Goal: Transaction & Acquisition: Download file/media

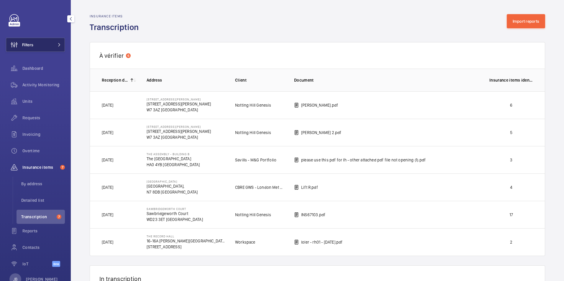
click at [49, 44] on button "Filters" at bounding box center [35, 45] width 59 height 14
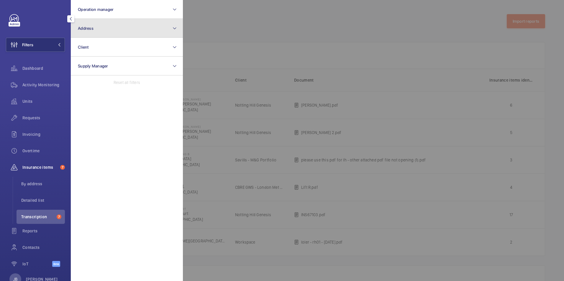
click at [108, 28] on button "Address" at bounding box center [127, 28] width 112 height 19
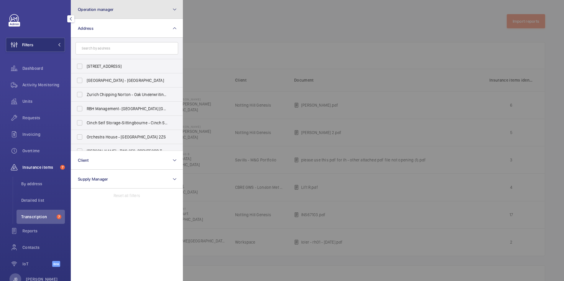
click at [127, 9] on button "Operation manager" at bounding box center [127, 9] width 112 height 19
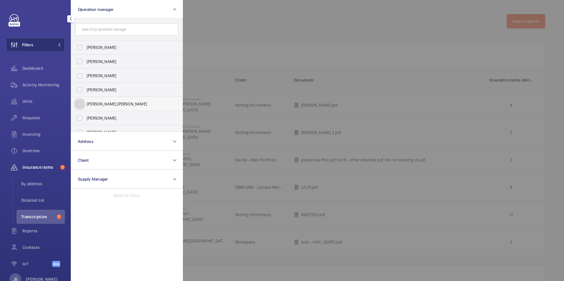
click at [82, 103] on input "[PERSON_NAME] [PERSON_NAME]" at bounding box center [80, 104] width 12 height 12
checkbox input "true"
click at [201, 24] on div at bounding box center [465, 140] width 564 height 281
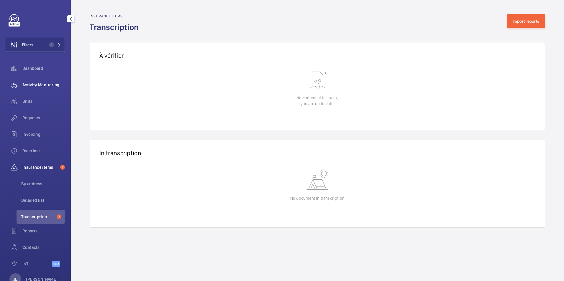
click at [26, 85] on span "Activity Monitoring" at bounding box center [43, 85] width 42 height 6
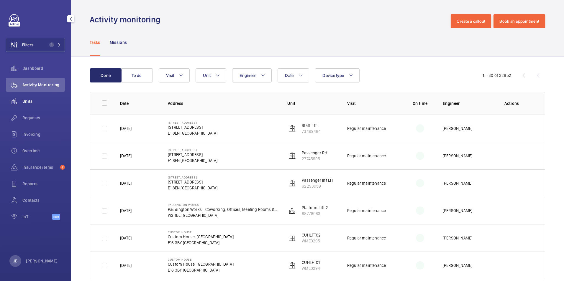
click at [26, 99] on span "Units" at bounding box center [43, 102] width 42 height 6
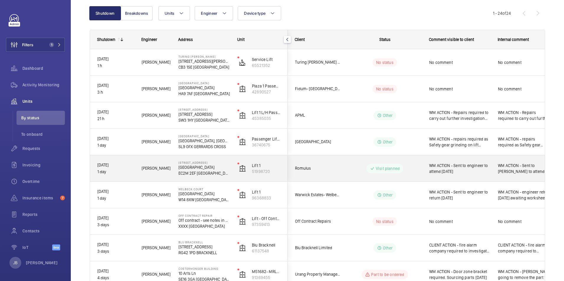
scroll to position [88, 0]
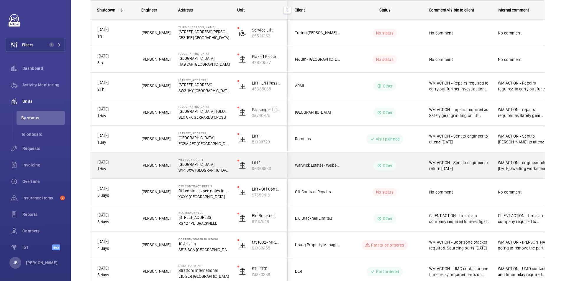
click at [481, 169] on span "WM ACTION - Sent to engineer to return [DATE]" at bounding box center [459, 166] width 61 height 12
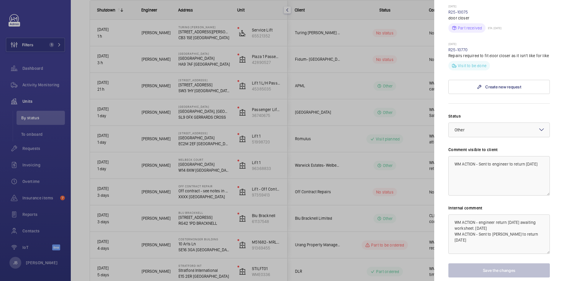
scroll to position [265, 0]
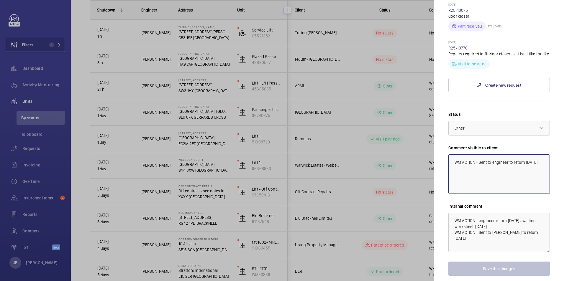
drag, startPoint x: 538, startPoint y: 155, endPoint x: 480, endPoint y: 158, distance: 58.2
click at [480, 158] on textarea "WM ACTION - Sent to engineer to return [DATE]" at bounding box center [498, 175] width 101 height 40
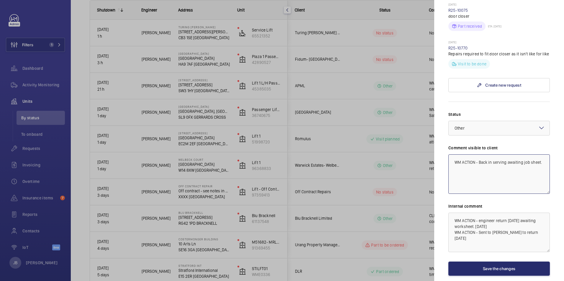
type textarea "WM ACTION - Back in serving awaiting job sheet."
click at [345, 90] on div at bounding box center [282, 140] width 564 height 281
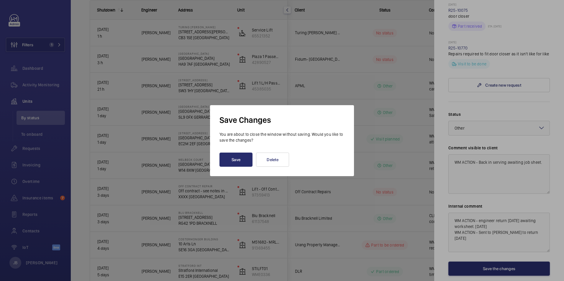
click at [347, 86] on div at bounding box center [282, 140] width 564 height 281
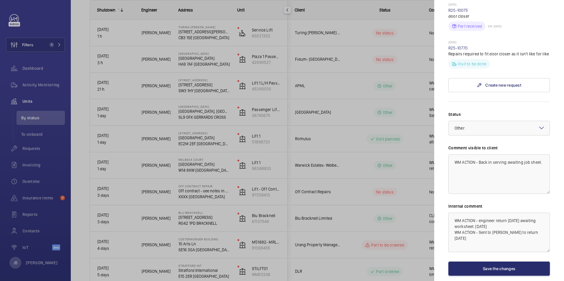
click at [410, 54] on div at bounding box center [282, 140] width 564 height 281
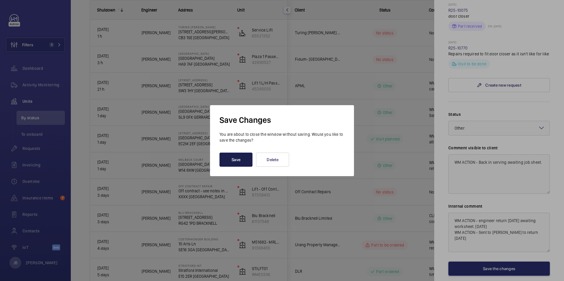
click at [244, 156] on button "Save" at bounding box center [235, 160] width 33 height 14
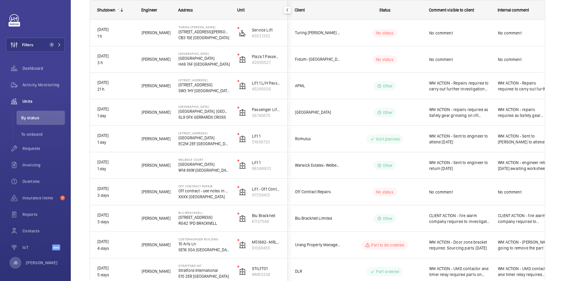
scroll to position [0, 0]
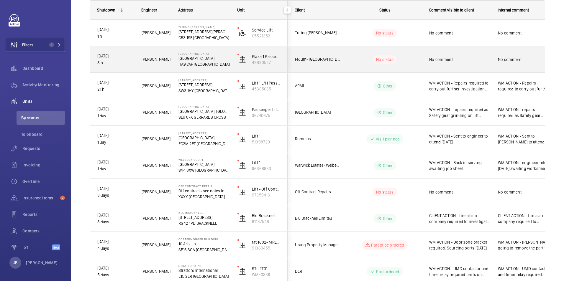
click at [457, 62] on span "No comment" at bounding box center [459, 60] width 61 height 6
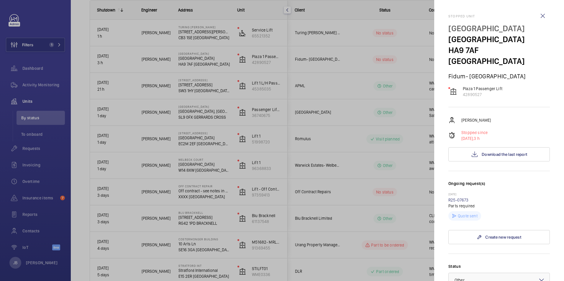
scroll to position [169, 0]
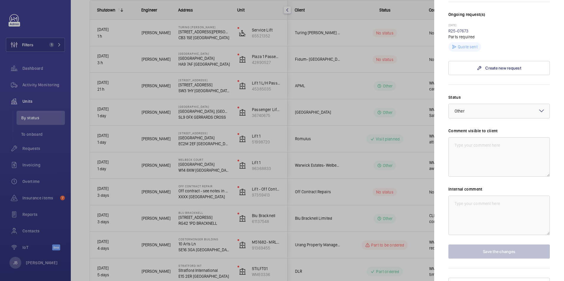
click at [538, 107] on mat-icon at bounding box center [541, 110] width 7 height 7
click at [482, 177] on span "Other" at bounding box center [497, 180] width 84 height 6
click at [482, 139] on textarea at bounding box center [498, 157] width 101 height 40
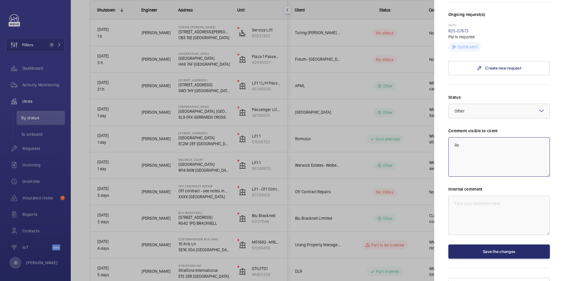
type textarea "R"
drag, startPoint x: 519, startPoint y: 136, endPoint x: 514, endPoint y: 136, distance: 5.6
click at [514, 137] on textarea "WM ACTION - Return visit required" at bounding box center [498, 157] width 101 height 40
click at [521, 137] on textarea "WM ACTION - Return visit required" at bounding box center [498, 157] width 101 height 40
drag, startPoint x: 481, startPoint y: 140, endPoint x: 450, endPoint y: 135, distance: 32.1
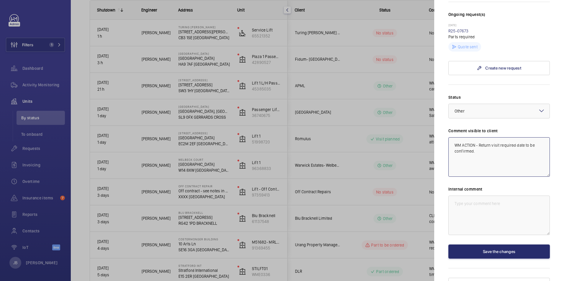
click at [450, 137] on textarea "WM ACTION - Return visit required date to be confirmed." at bounding box center [498, 157] width 101 height 40
type textarea "WM ACTION - Return visit required date to be confirmed."
click at [465, 196] on textarea at bounding box center [498, 216] width 101 height 40
paste textarea "WM ACTION - Return visit required date to be confirmed."
type textarea "WM ACTION - Return visit required date to be confirmed."
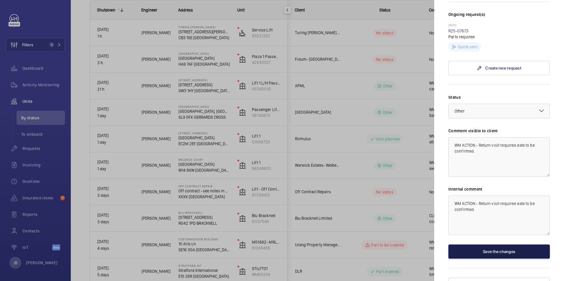
click at [481, 245] on button "Save the changes" at bounding box center [498, 252] width 101 height 14
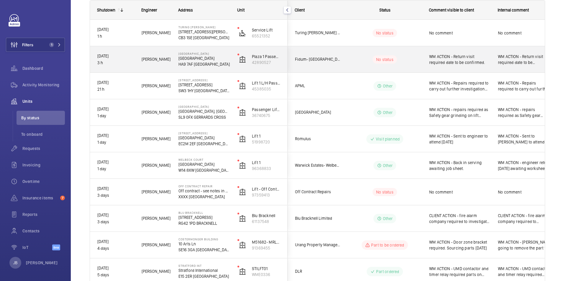
click at [451, 58] on span "WM ACTION - Return visit required date to be confirmed." at bounding box center [459, 60] width 61 height 12
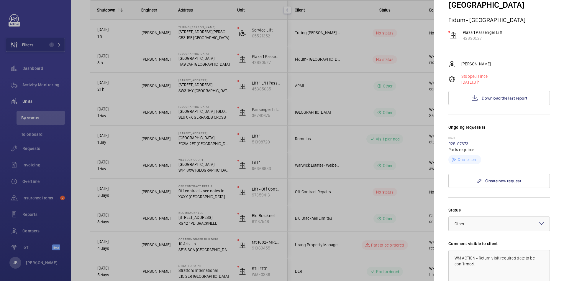
scroll to position [88, 0]
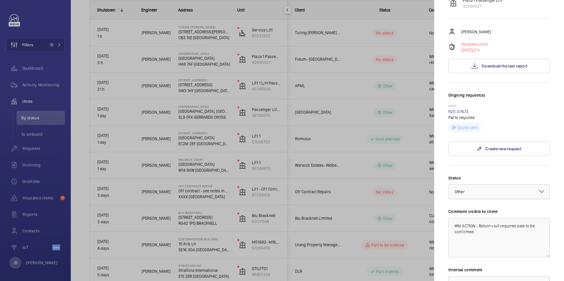
click at [485, 185] on div at bounding box center [499, 192] width 101 height 14
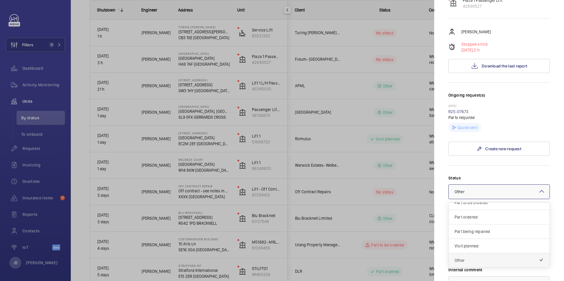
click at [474, 258] on span "Other" at bounding box center [497, 261] width 84 height 6
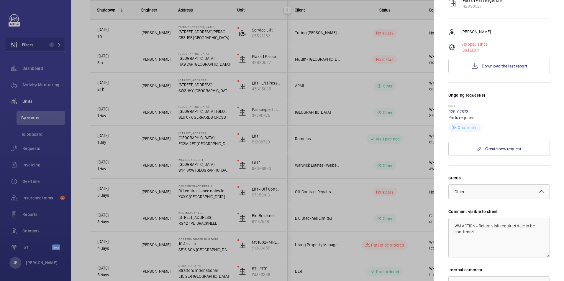
click at [411, 129] on div at bounding box center [282, 140] width 564 height 281
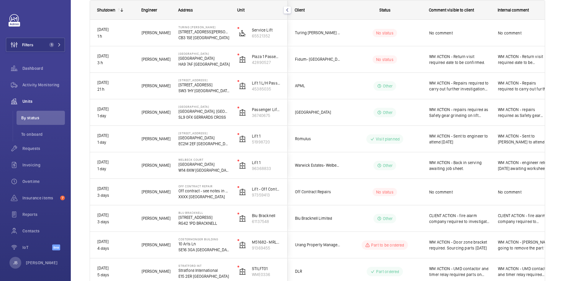
scroll to position [0, 0]
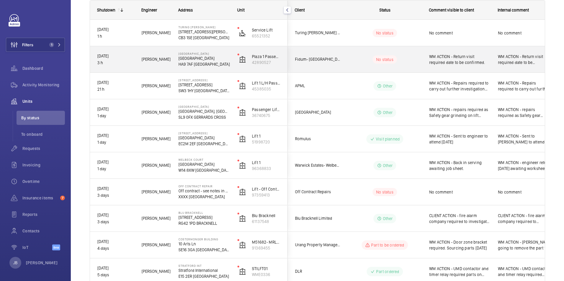
click at [478, 62] on span "WM ACTION - Return visit required date to be confirmed." at bounding box center [459, 60] width 61 height 12
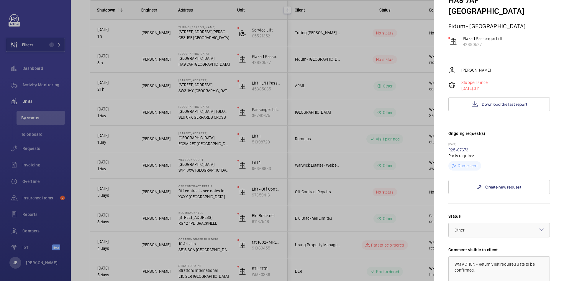
scroll to position [88, 0]
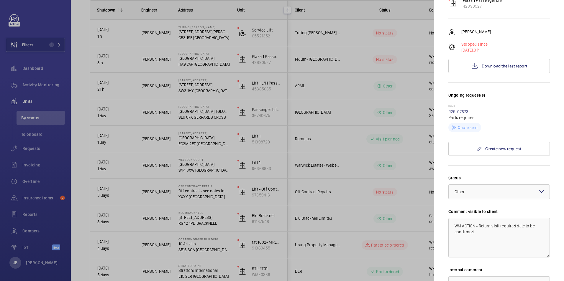
click at [505, 185] on div at bounding box center [499, 192] width 101 height 14
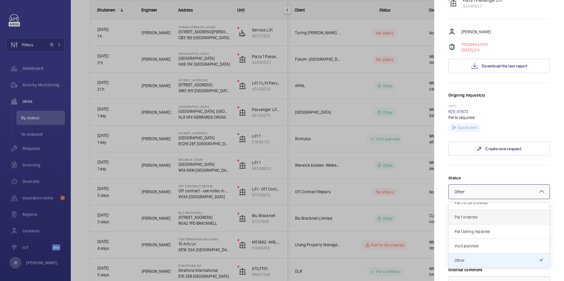
click at [483, 214] on span "Part ordered" at bounding box center [499, 217] width 89 height 6
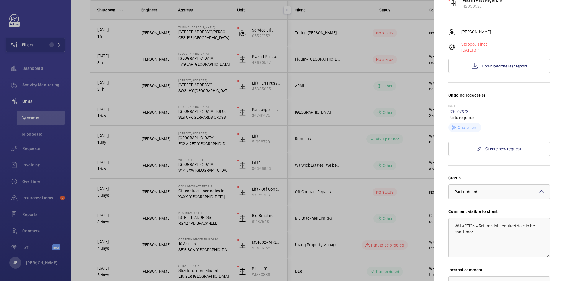
click at [488, 189] on div "× Part ordered" at bounding box center [474, 192] width 38 height 6
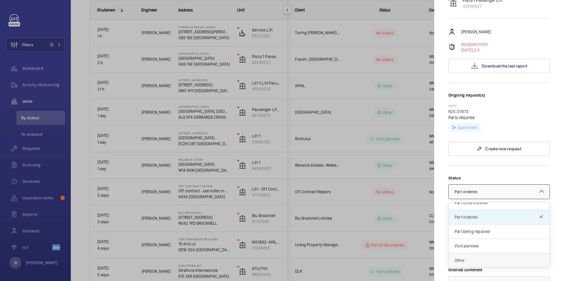
click at [474, 258] on span "Other" at bounding box center [499, 261] width 89 height 6
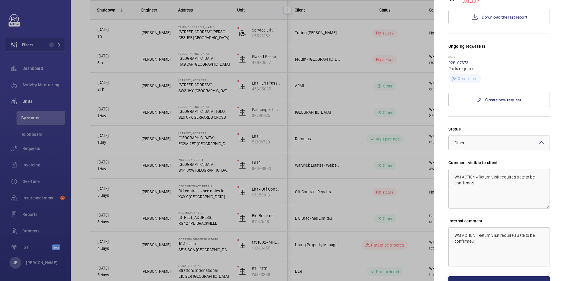
scroll to position [169, 0]
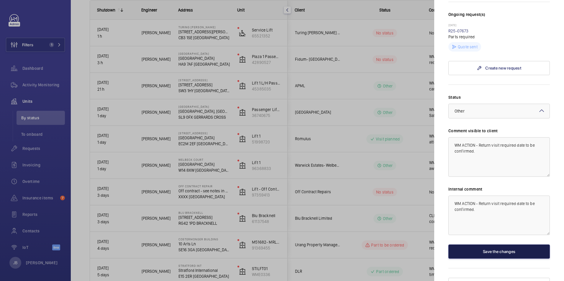
click at [488, 245] on button "Save the changes" at bounding box center [498, 252] width 101 height 14
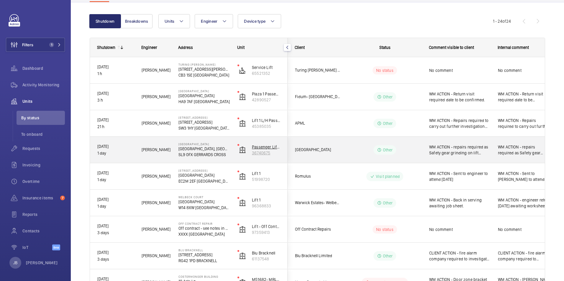
scroll to position [0, 0]
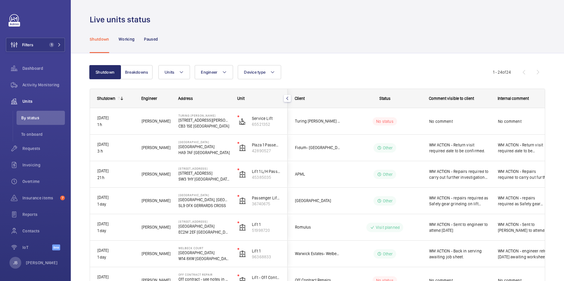
click at [143, 37] on nav "Shutdown Working Paused" at bounding box center [124, 39] width 68 height 28
click at [149, 39] on p "Paused" at bounding box center [151, 39] width 14 height 6
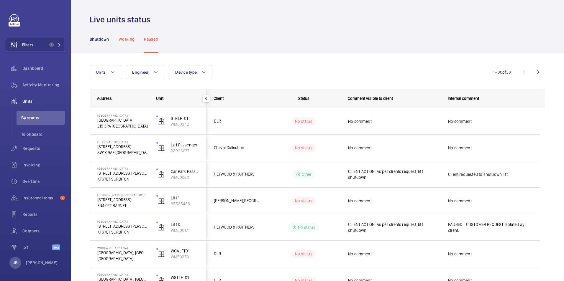
click at [128, 39] on p "Working" at bounding box center [127, 39] width 16 height 6
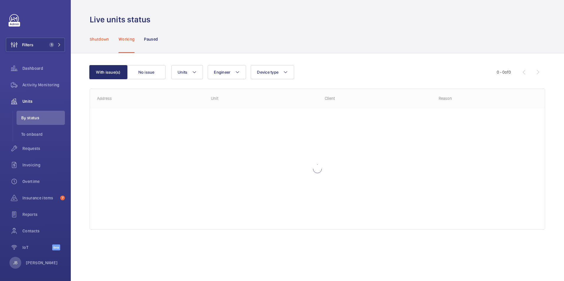
click at [100, 38] on p "Shutdown" at bounding box center [99, 39] width 19 height 6
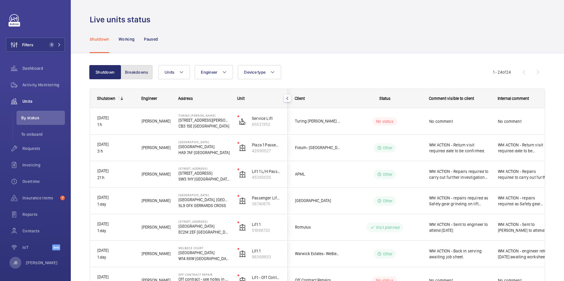
click at [142, 76] on button "Breakdowns" at bounding box center [137, 72] width 32 height 14
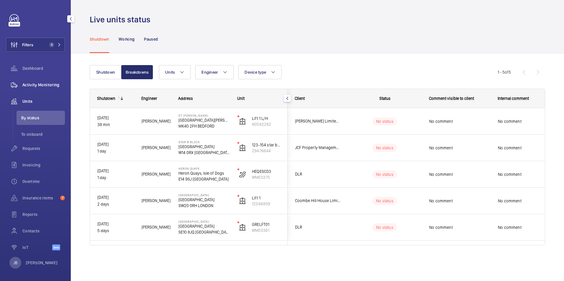
click at [34, 81] on div "Activity Monitoring" at bounding box center [35, 85] width 59 height 14
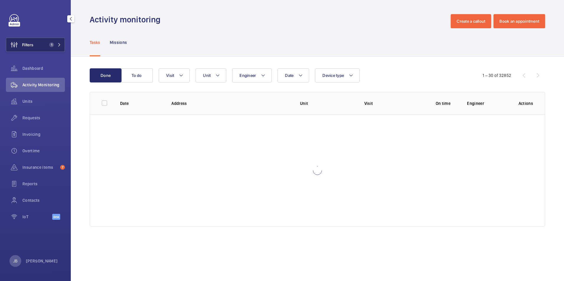
click at [33, 44] on span "Filters" at bounding box center [27, 45] width 11 height 6
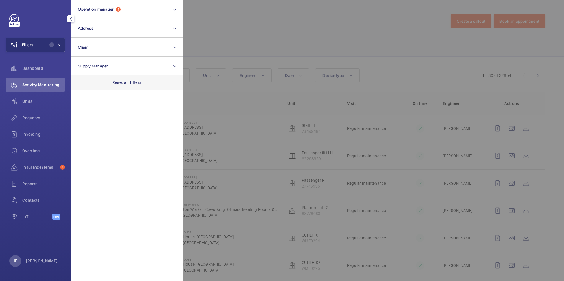
click at [122, 86] on div "Reset all filters" at bounding box center [127, 83] width 112 height 14
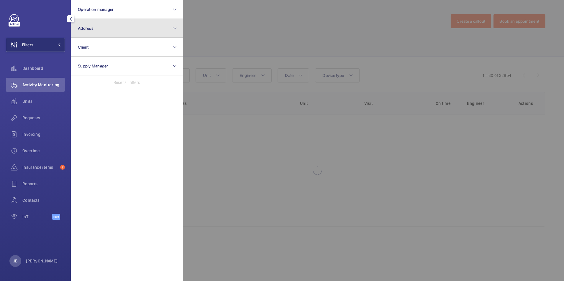
click at [119, 34] on button "Address" at bounding box center [127, 28] width 112 height 19
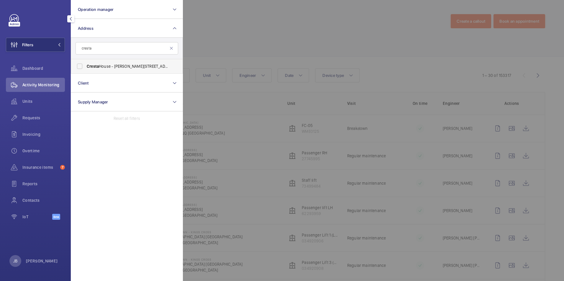
type input "cresta"
click at [108, 65] on span "[GEOGRAPHIC_DATA][PERSON_NAME][STREET_ADDRESS]" at bounding box center [127, 66] width 81 height 6
click at [86, 65] on input "[GEOGRAPHIC_DATA][PERSON_NAME][STREET_ADDRESS]" at bounding box center [80, 66] width 12 height 12
checkbox input "true"
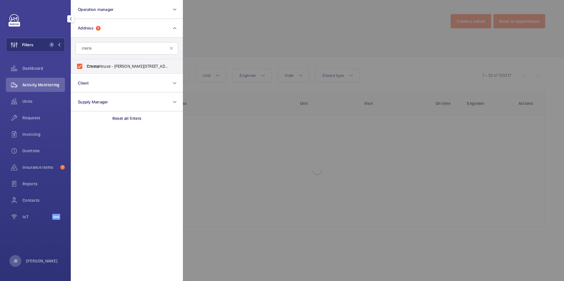
click at [259, 32] on div at bounding box center [465, 140] width 564 height 281
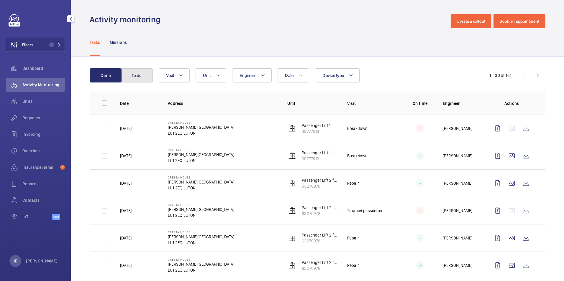
click at [134, 79] on button "To do" at bounding box center [137, 75] width 32 height 14
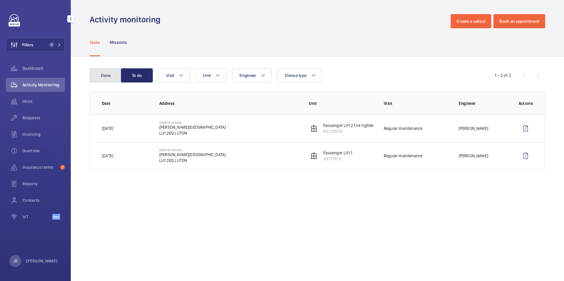
click at [104, 76] on button "Done" at bounding box center [106, 75] width 32 height 14
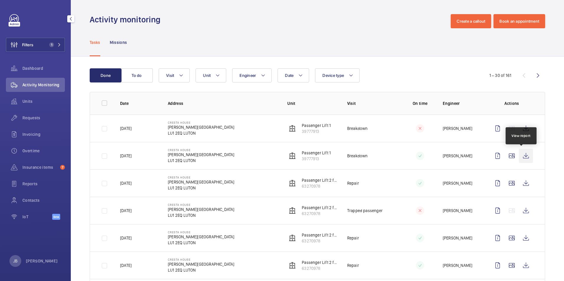
click at [524, 155] on wm-front-icon-button at bounding box center [526, 156] width 14 height 14
